Goal: Transaction & Acquisition: Purchase product/service

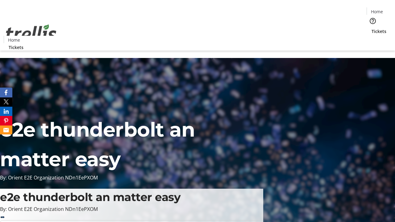
click at [371, 28] on span "Tickets" at bounding box center [378, 31] width 15 height 6
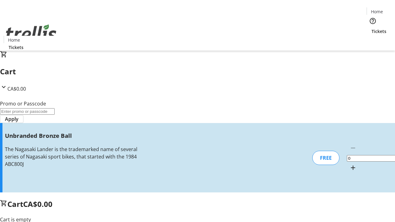
click at [349, 164] on mat-icon "Increment by one" at bounding box center [352, 167] width 7 height 7
type input "1"
